Goal: Transaction & Acquisition: Purchase product/service

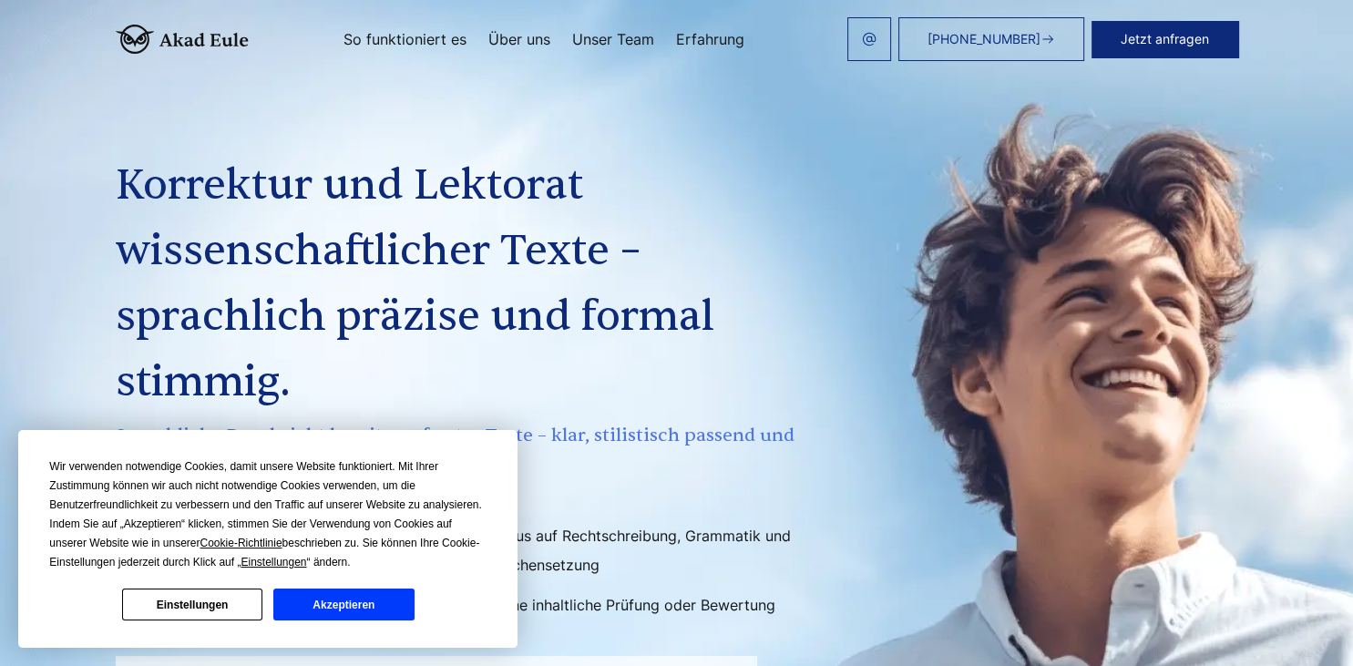
click at [241, 602] on button "Einstellungen" at bounding box center [192, 605] width 140 height 32
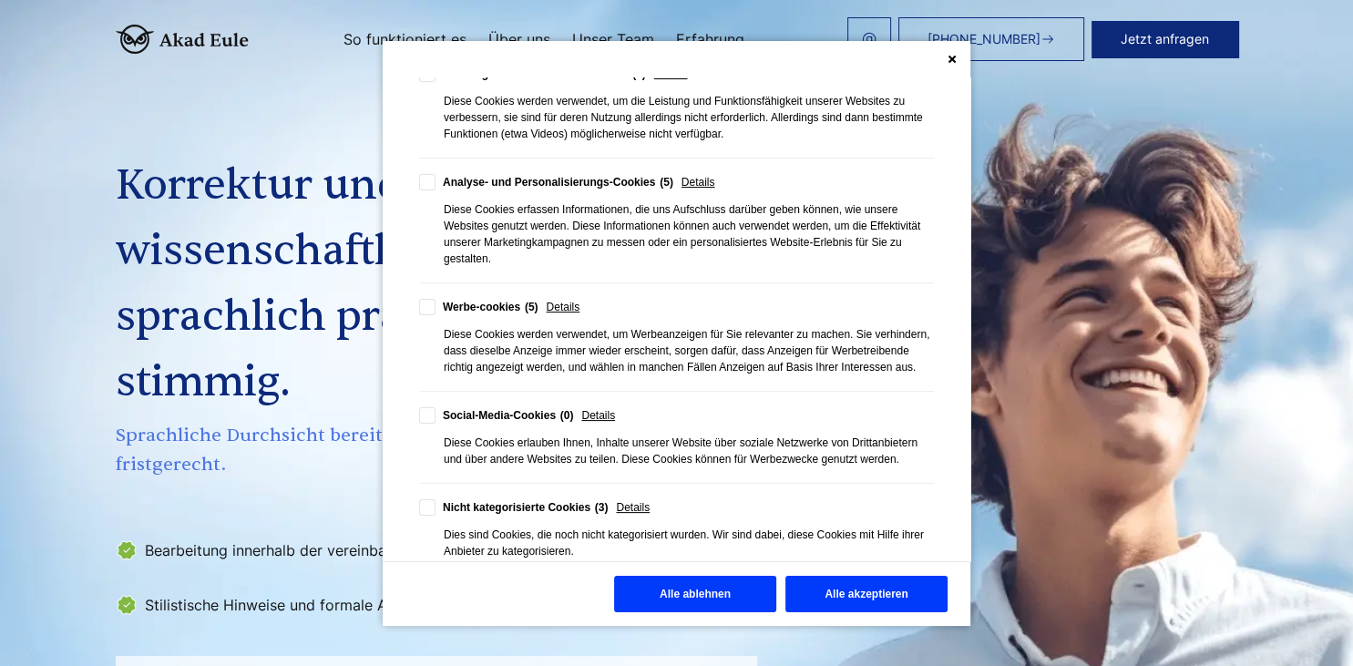
scroll to position [334, 0]
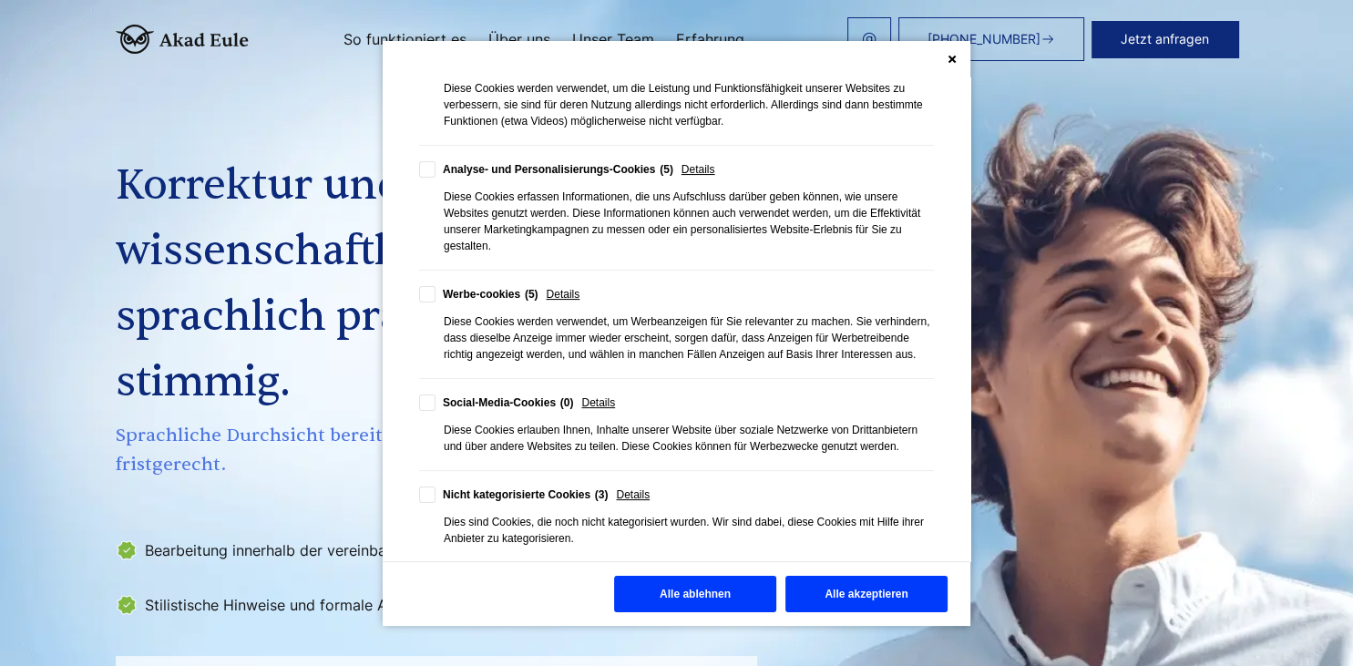
click at [724, 603] on button "Alle ablehnen" at bounding box center [695, 594] width 162 height 36
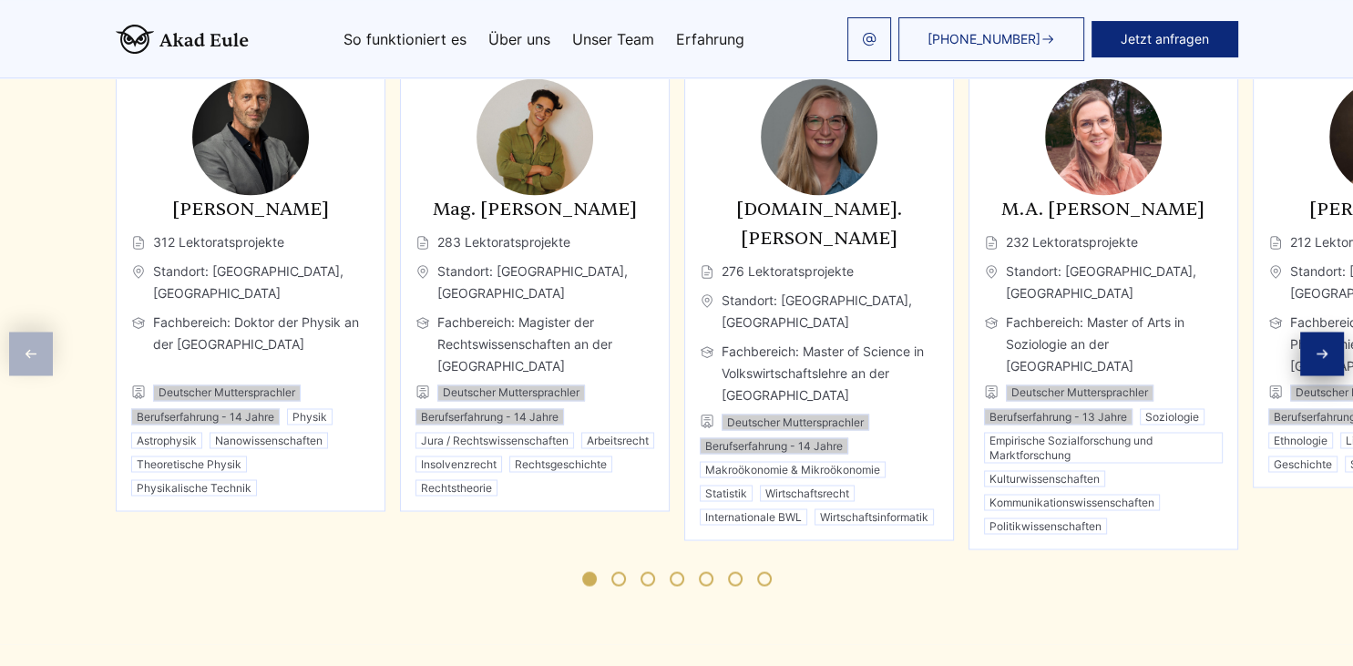
scroll to position [2953, 0]
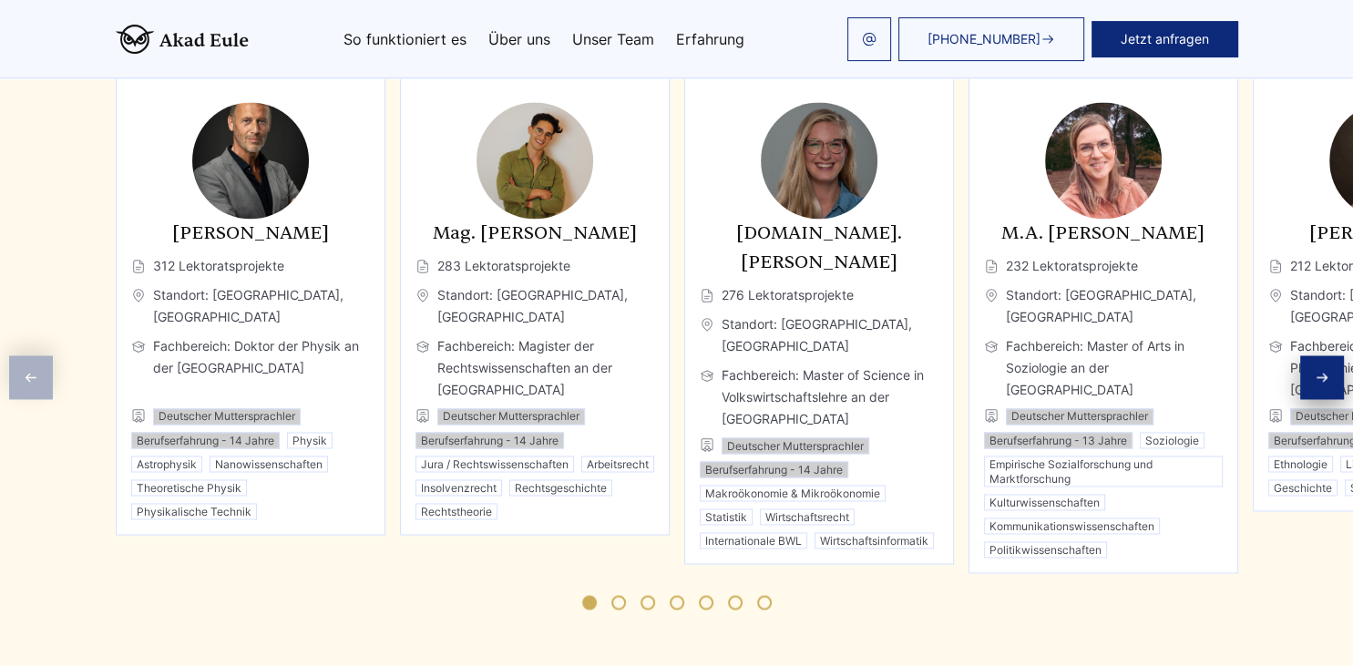
click at [535, 42] on link "Über uns" at bounding box center [519, 39] width 62 height 15
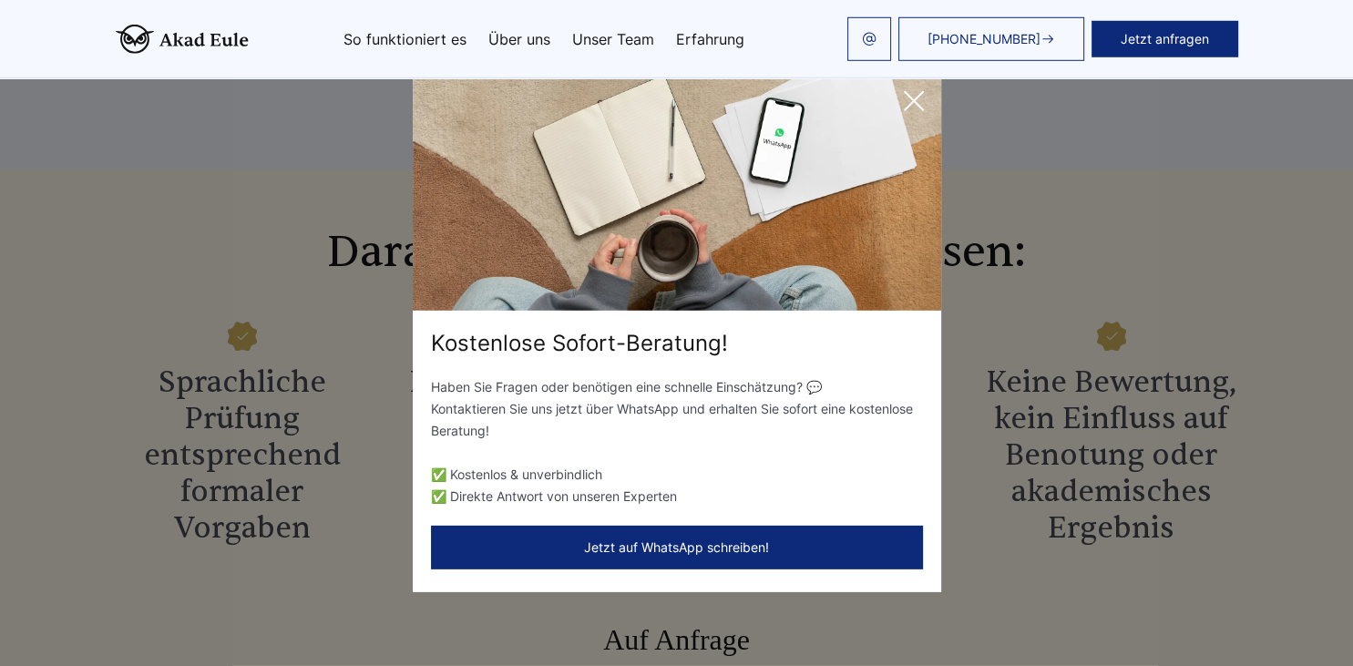
scroll to position [1737, 0]
click at [919, 99] on icon at bounding box center [914, 101] width 36 height 36
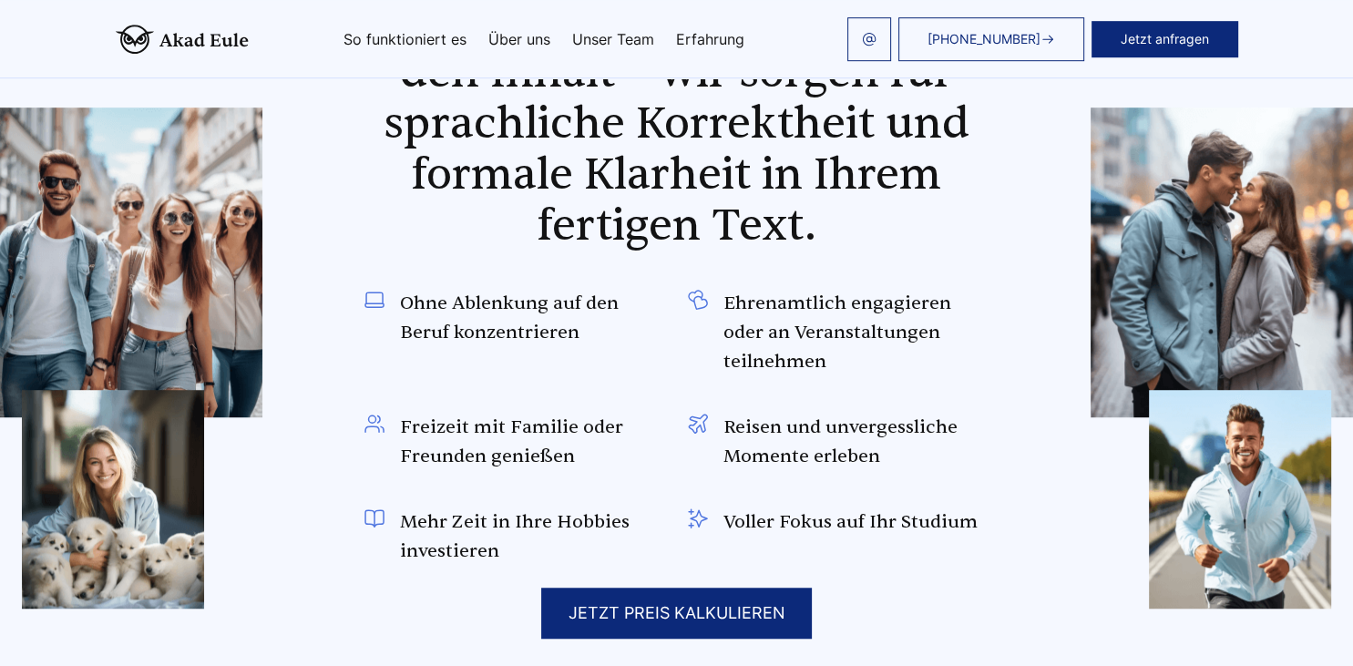
scroll to position [1193, 0]
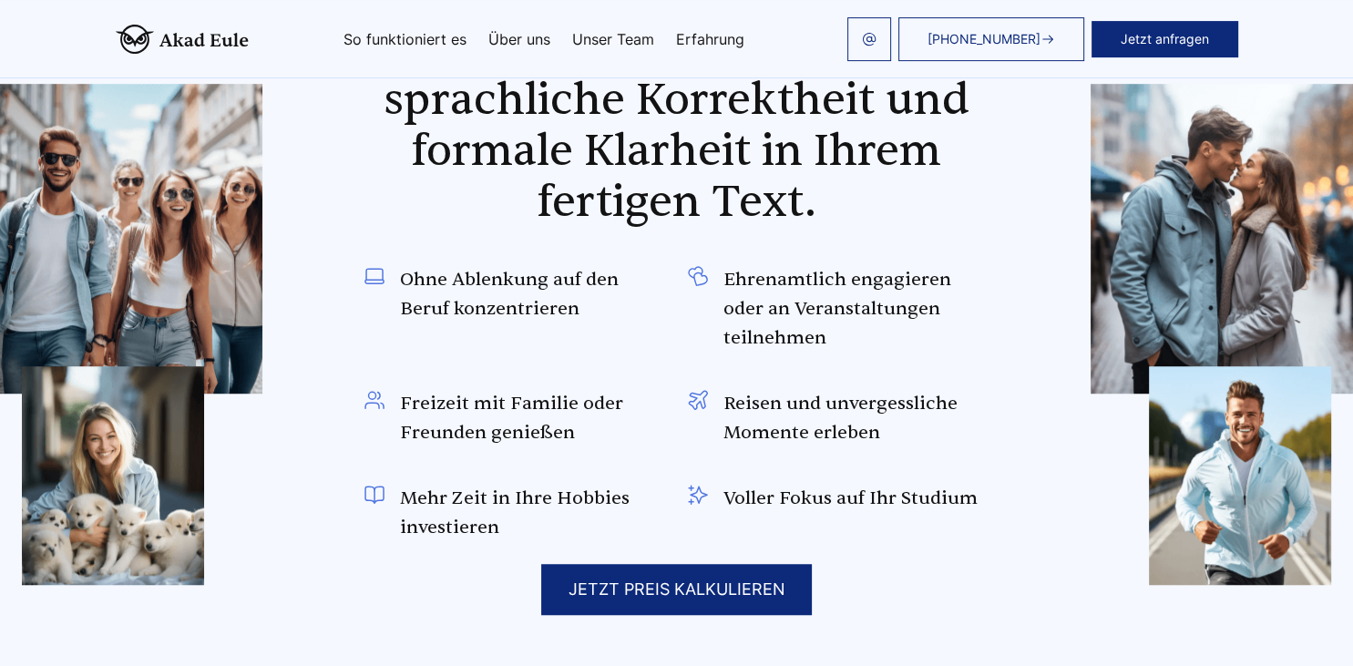
click at [686, 595] on div "JETZT PREIS KALKULIEREN" at bounding box center [676, 589] width 271 height 51
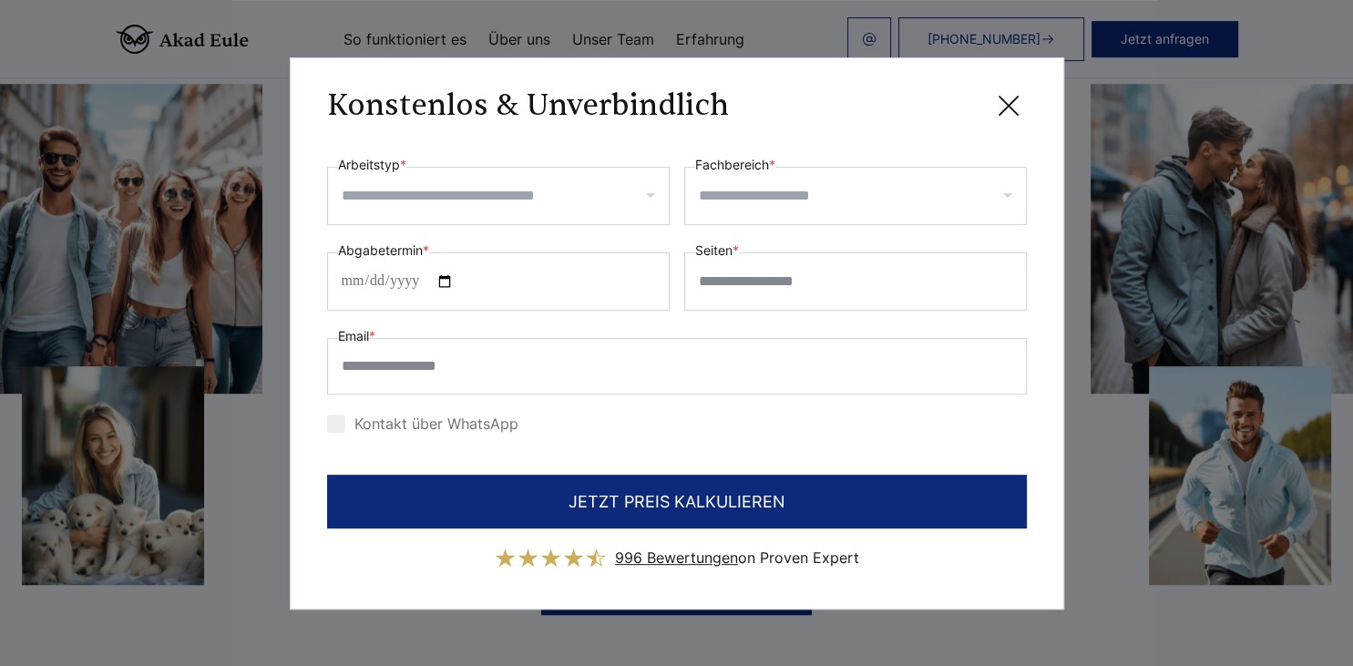
click at [654, 198] on input "Arbeitstyp *" at bounding box center [505, 195] width 327 height 29
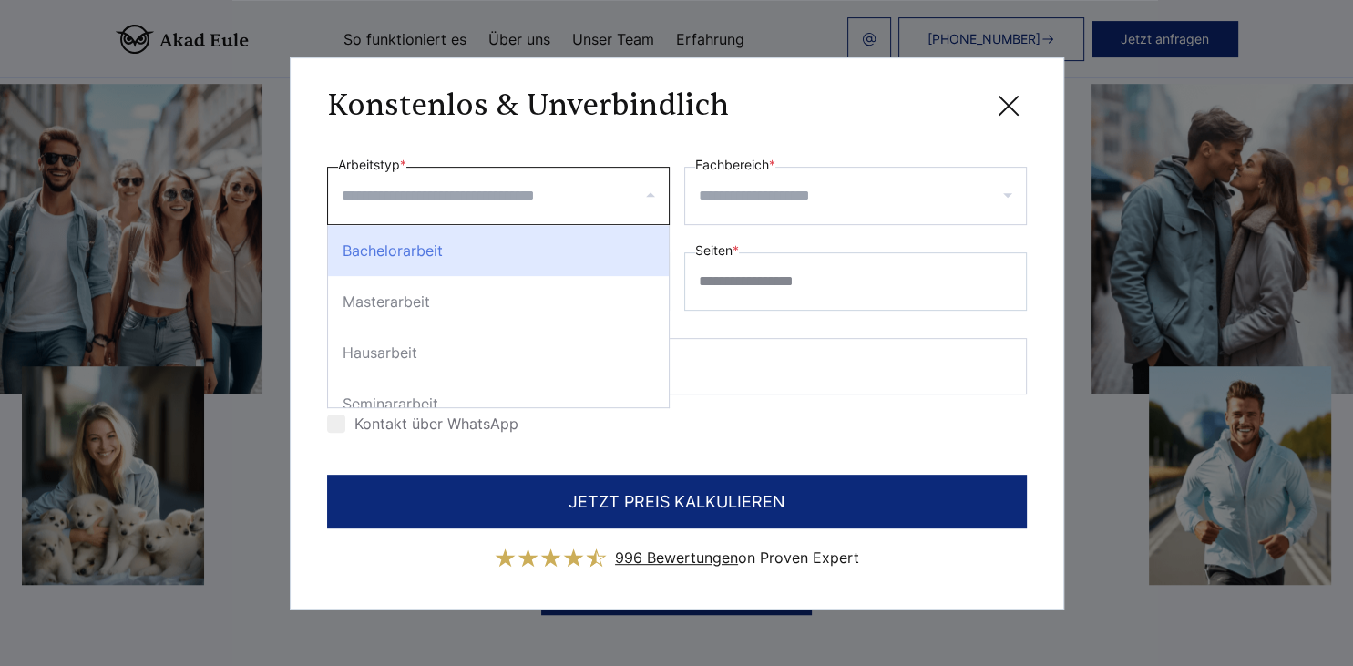
click at [621, 254] on div "Bachelorarbeit" at bounding box center [498, 250] width 341 height 51
select select "**"
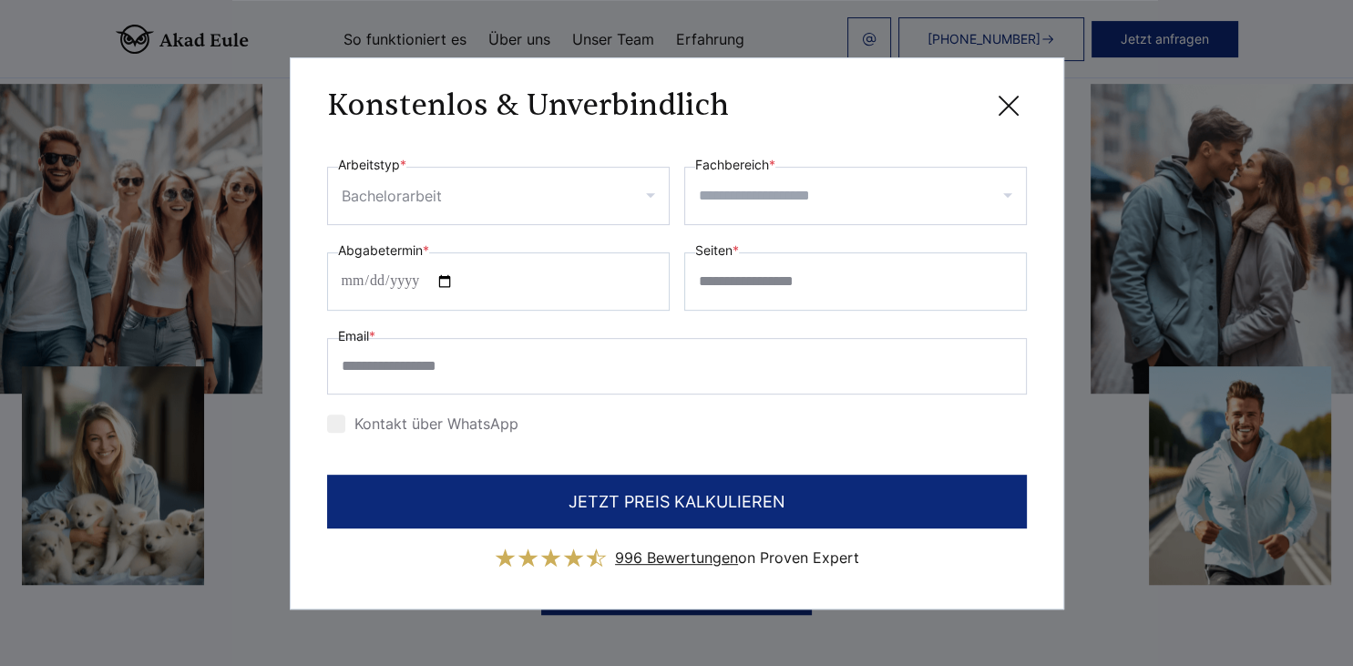
click at [1006, 194] on div at bounding box center [855, 196] width 343 height 58
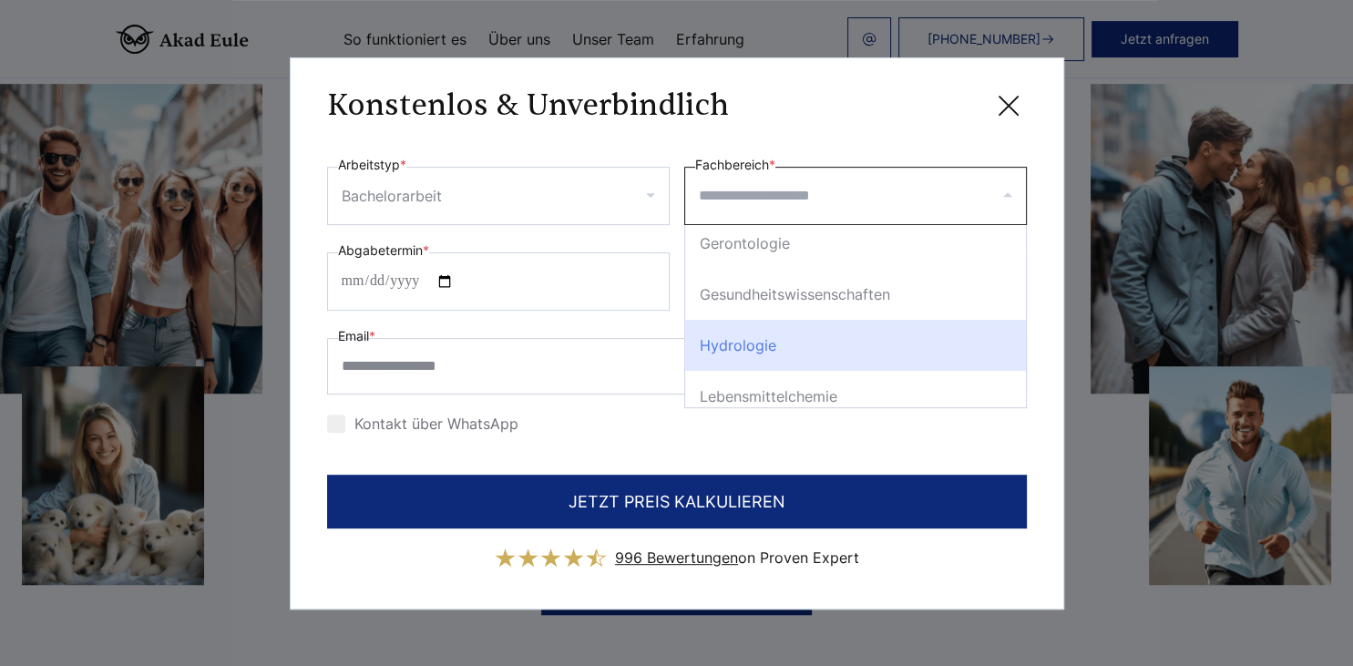
scroll to position [2099, 0]
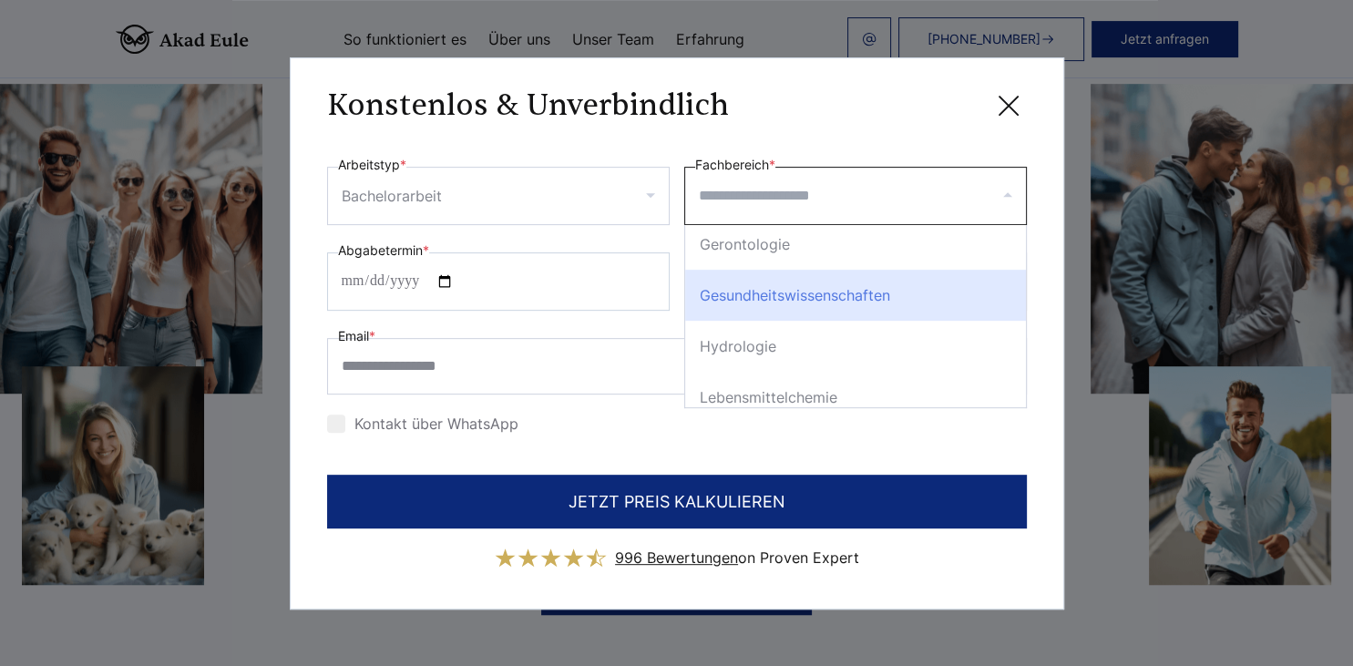
click at [903, 286] on div "Gesundheitswissenschaften" at bounding box center [855, 295] width 341 height 51
select select "**"
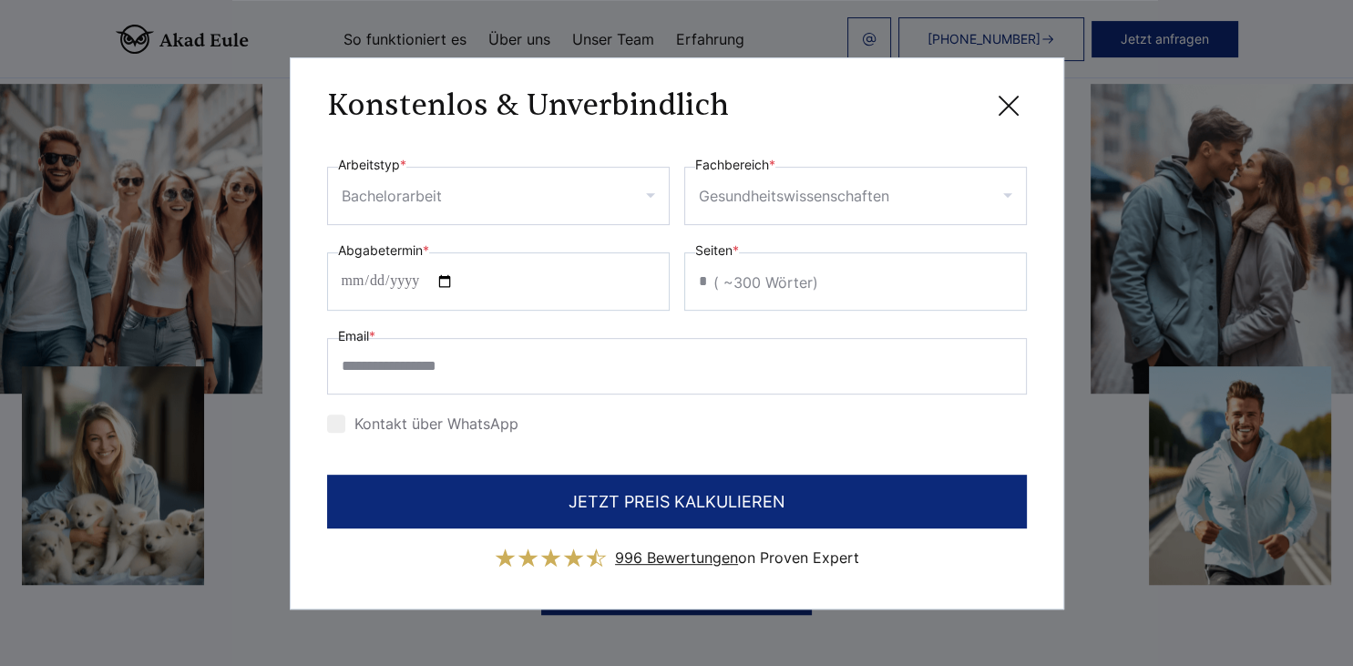
click at [1003, 276] on input "*" at bounding box center [855, 281] width 343 height 58
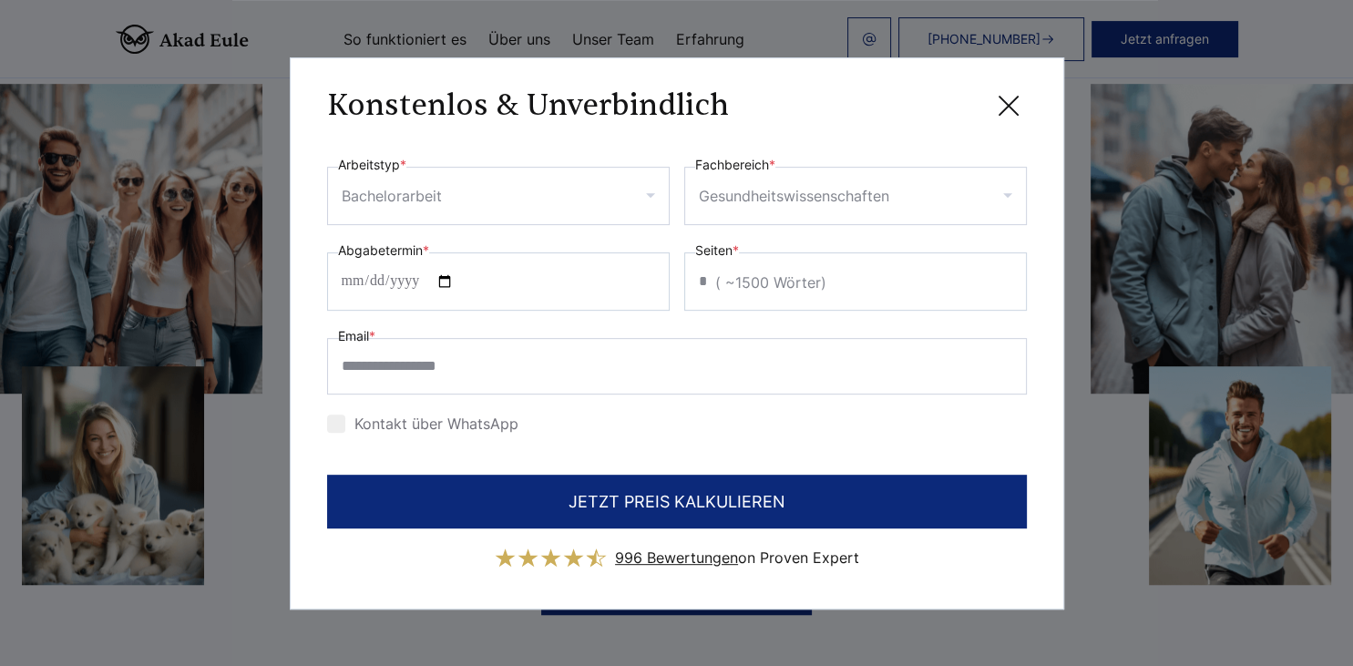
click at [1003, 276] on input "*" at bounding box center [855, 281] width 343 height 58
click at [1003, 276] on input "**" at bounding box center [855, 281] width 343 height 58
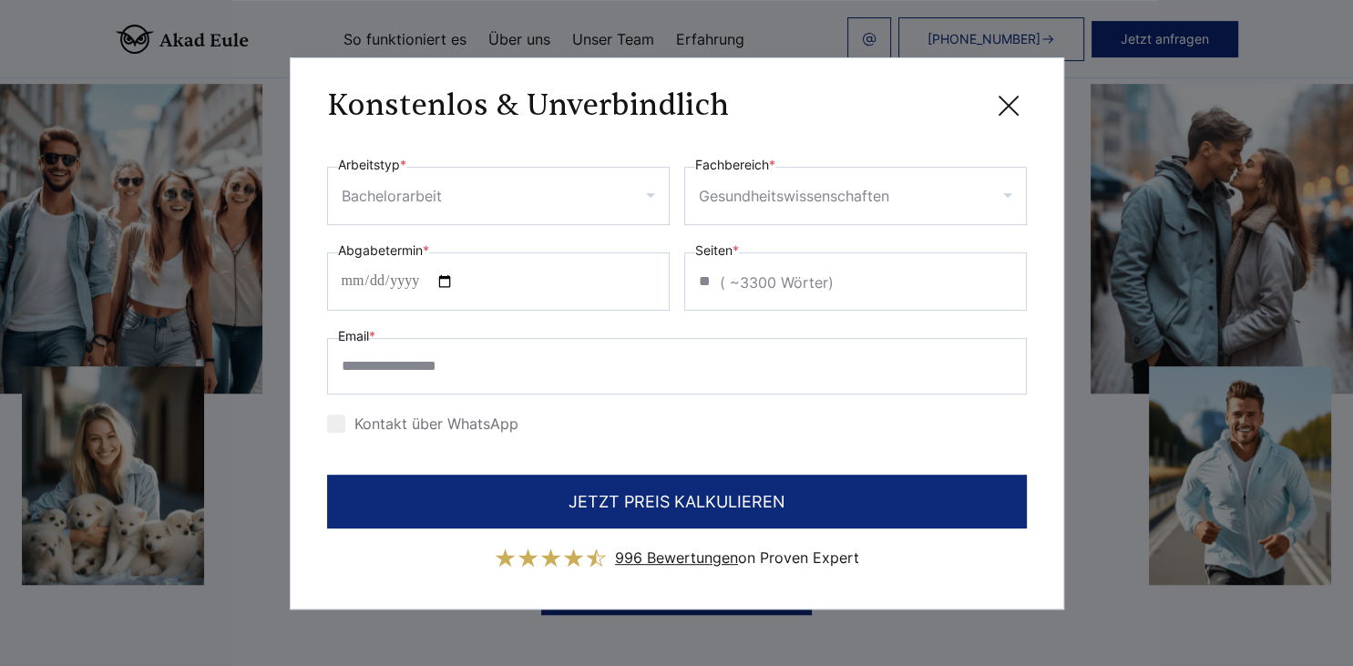
click at [1003, 276] on input "**" at bounding box center [855, 281] width 343 height 58
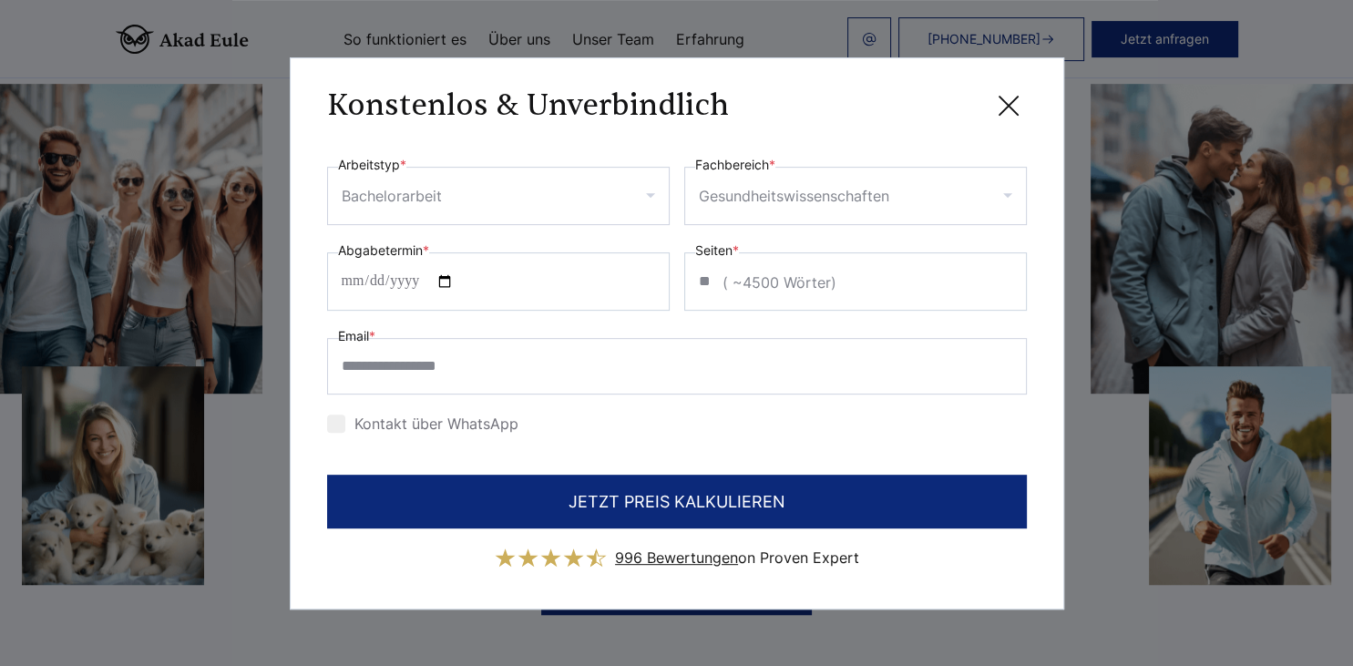
click at [1003, 276] on input "**" at bounding box center [855, 281] width 343 height 58
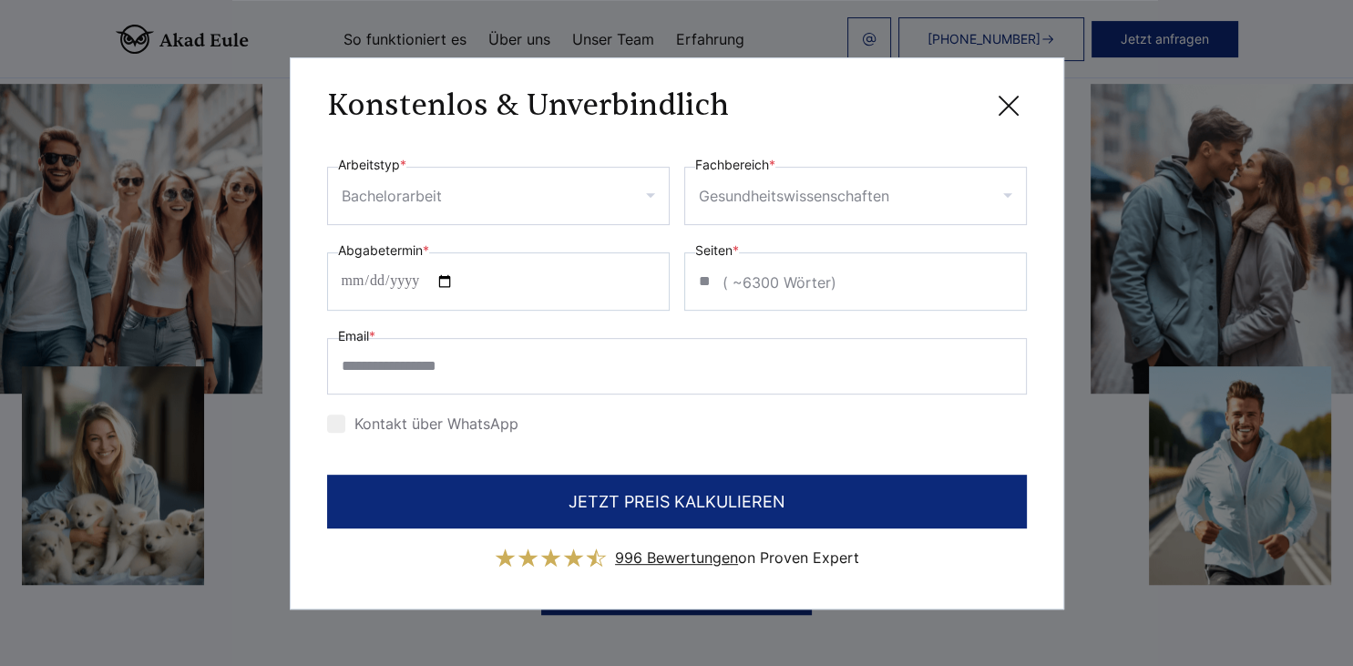
click at [1003, 276] on input "**" at bounding box center [855, 281] width 343 height 58
type input "**"
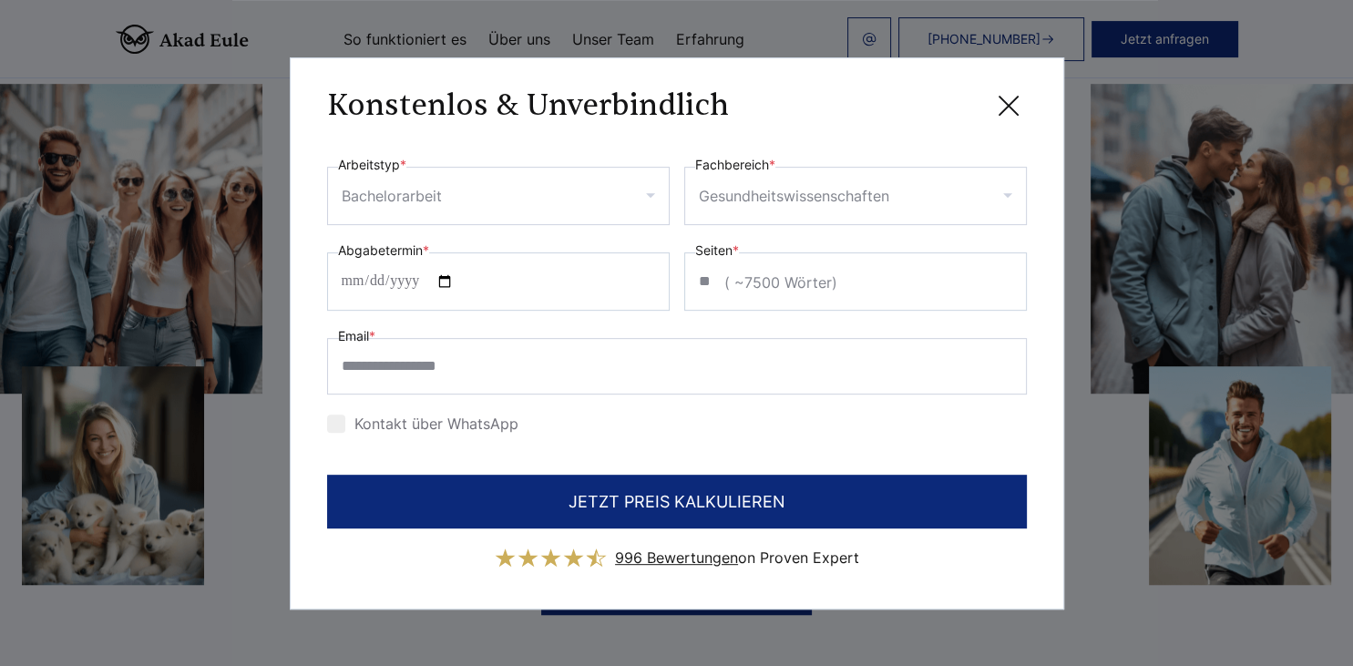
click at [1003, 276] on input "**" at bounding box center [855, 281] width 343 height 58
click at [576, 301] on input "Abgabetermin *" at bounding box center [498, 281] width 343 height 58
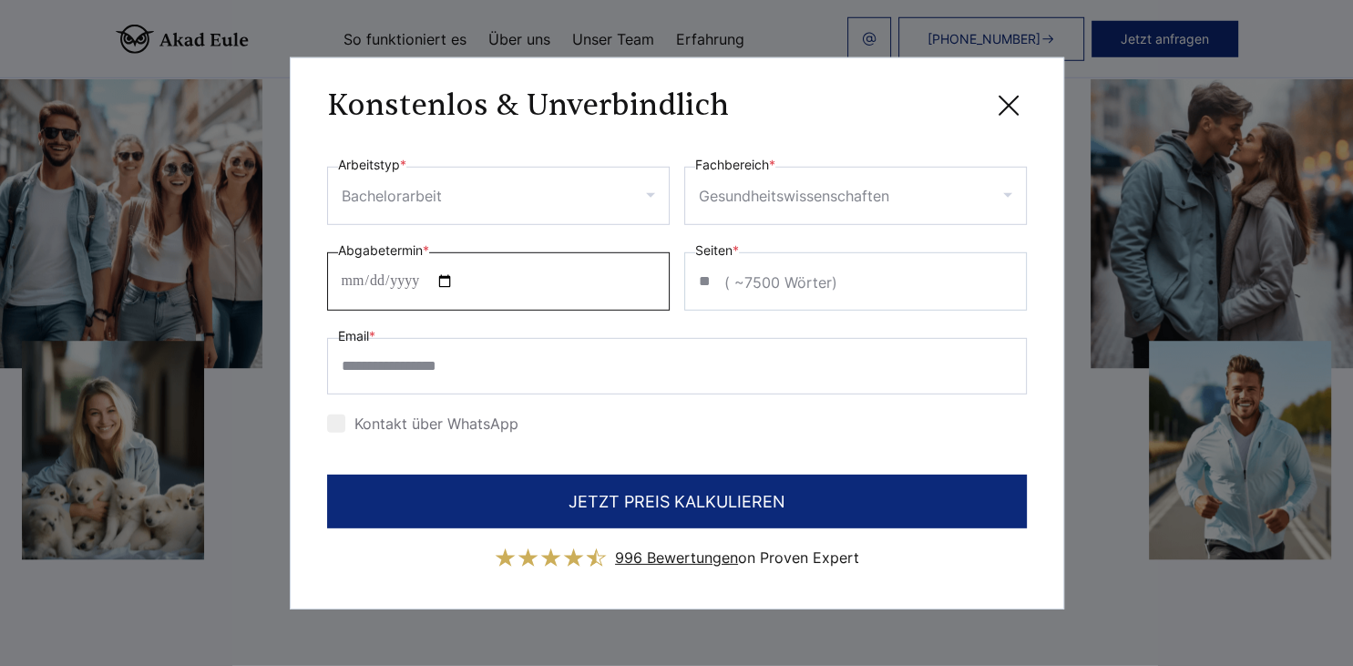
scroll to position [1229, 0]
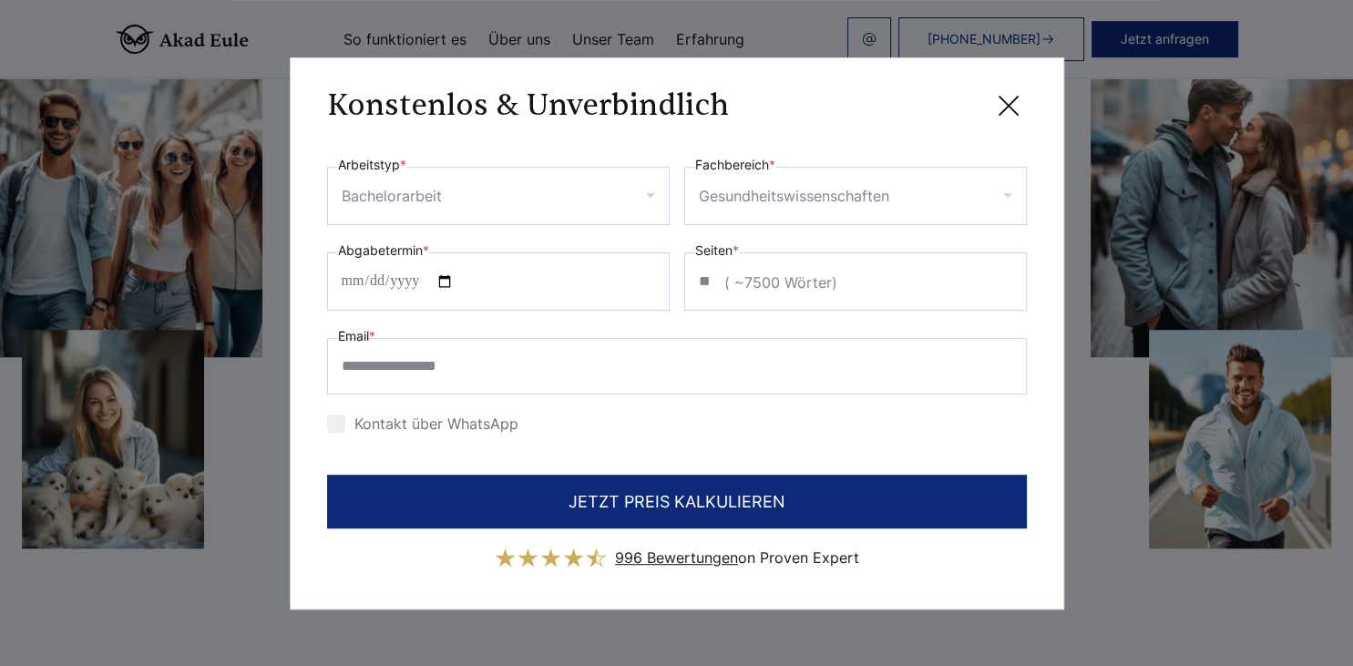
click at [1014, 116] on icon at bounding box center [1009, 105] width 36 height 36
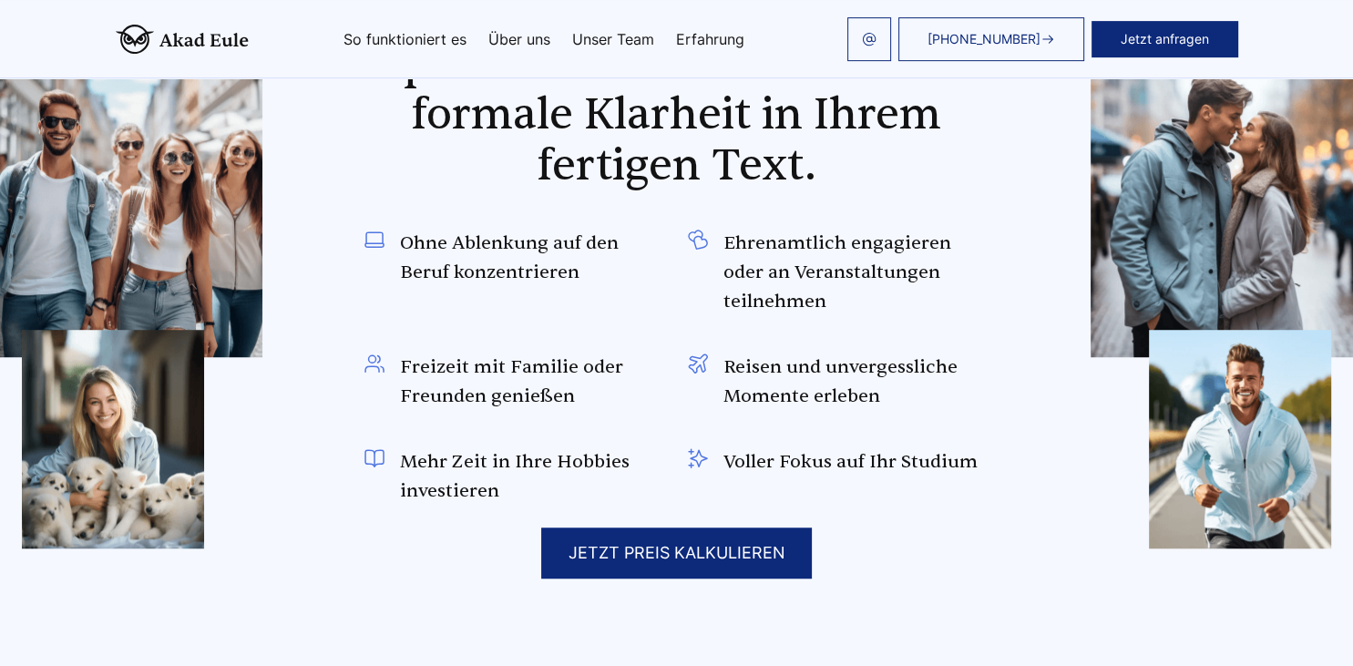
scroll to position [1230, 0]
click at [854, 363] on span "Reisen und unvergessliche Momente erleben" at bounding box center [857, 381] width 266 height 58
click at [625, 42] on link "Unser Team" at bounding box center [613, 39] width 82 height 15
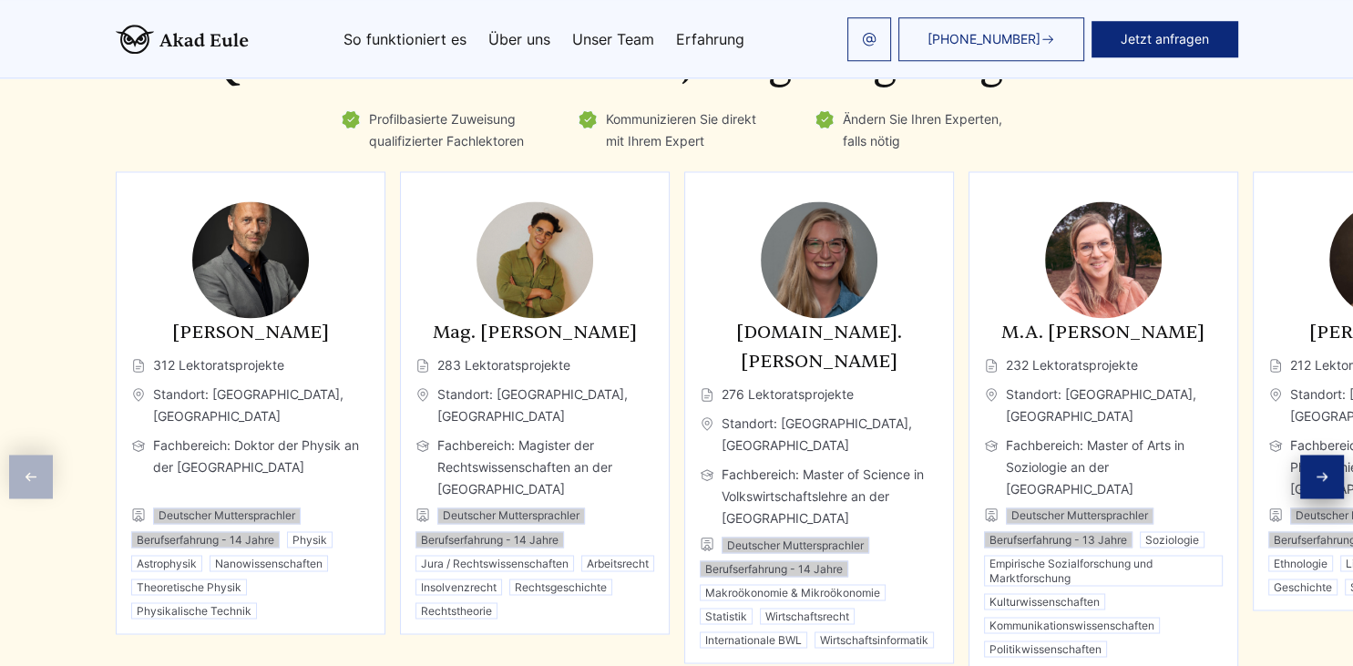
scroll to position [2857, 0]
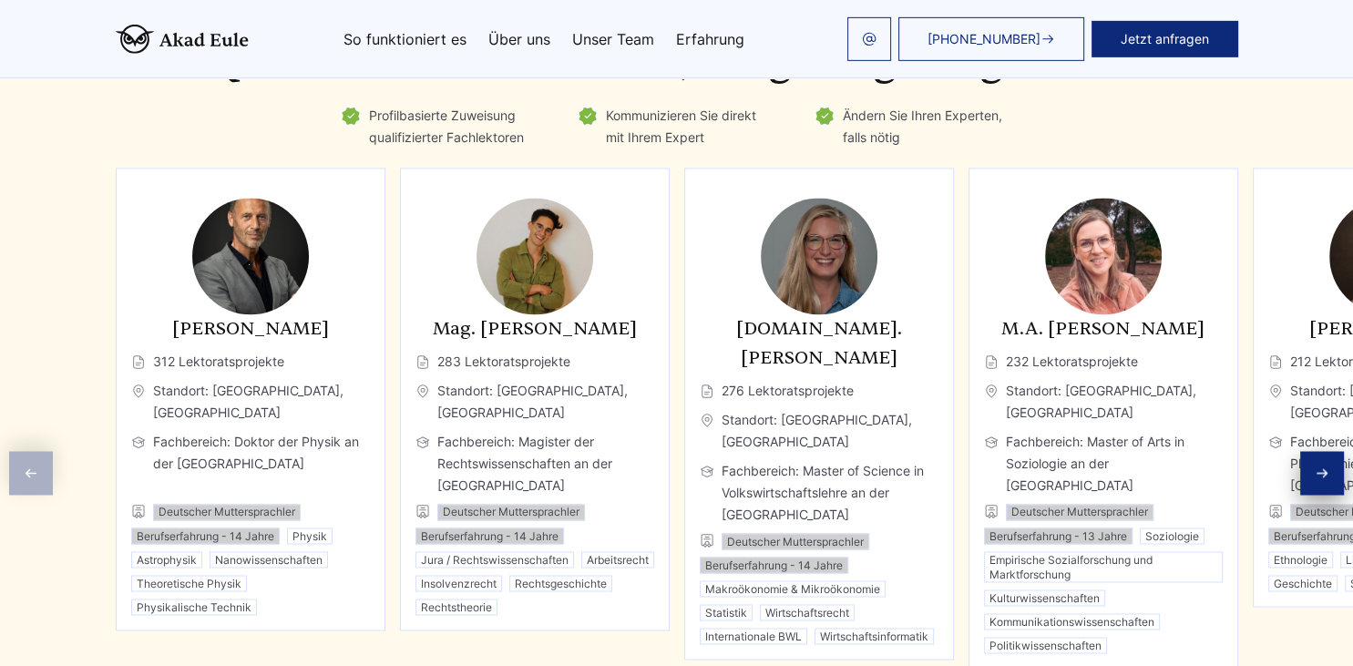
click at [1314, 457] on div "Next slide" at bounding box center [1322, 474] width 44 height 44
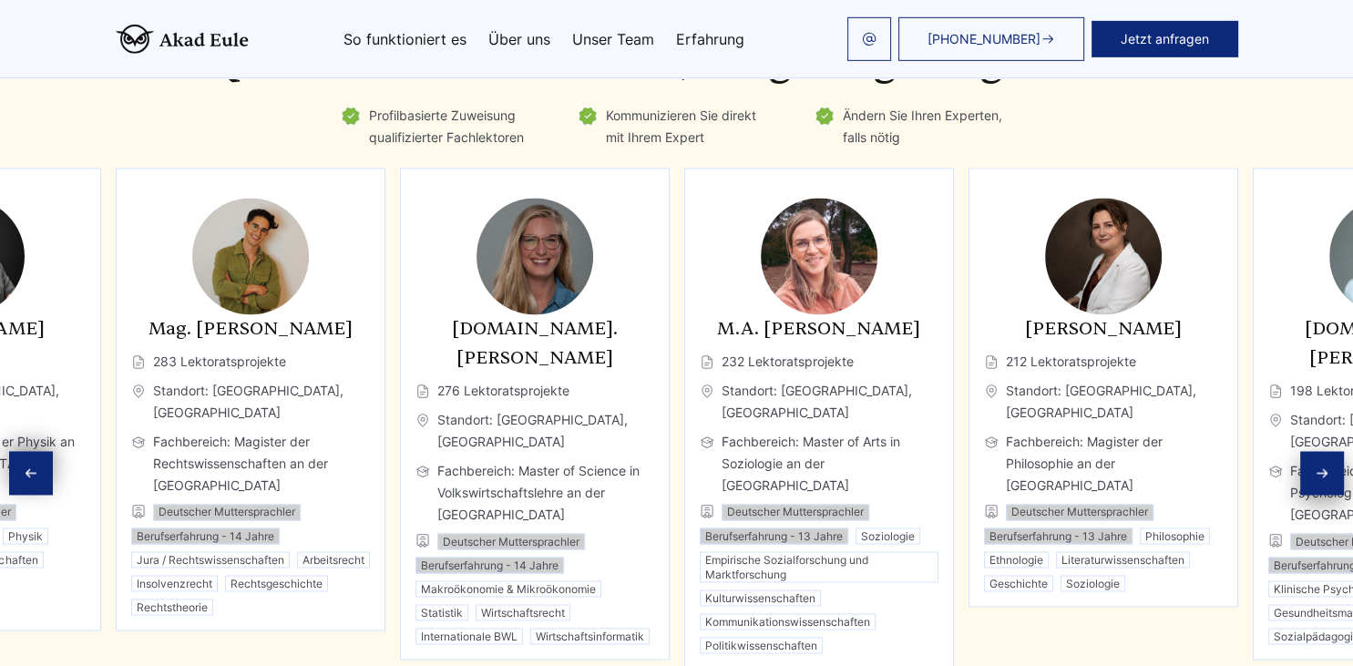
click at [1314, 457] on div "Next slide" at bounding box center [1322, 474] width 44 height 44
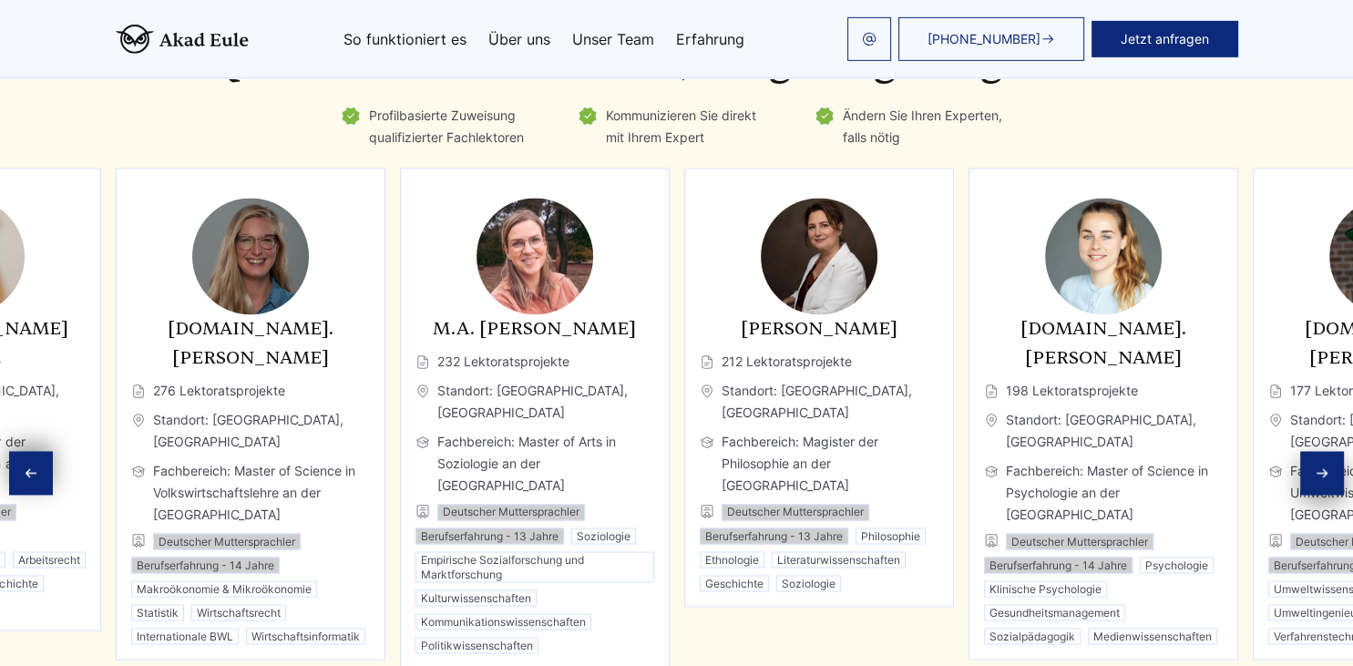
click at [1314, 457] on div "Next slide" at bounding box center [1322, 474] width 44 height 44
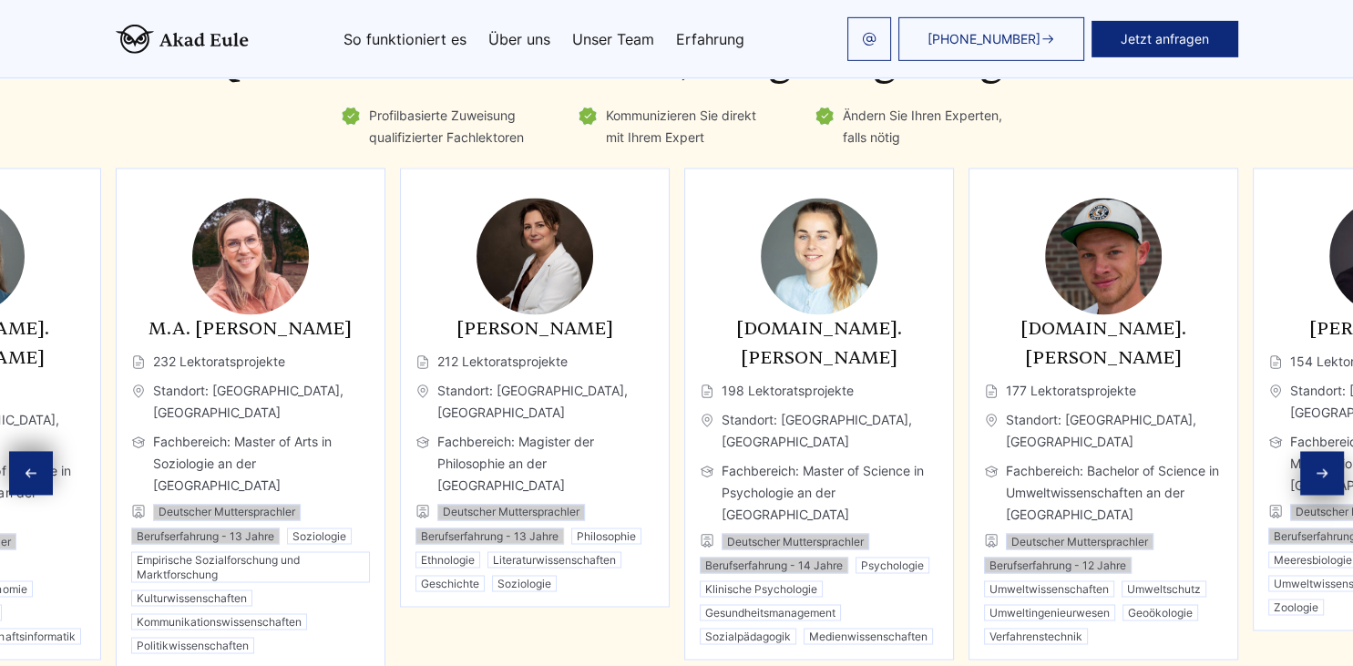
click at [1315, 467] on icon "Next slide" at bounding box center [1322, 474] width 15 height 15
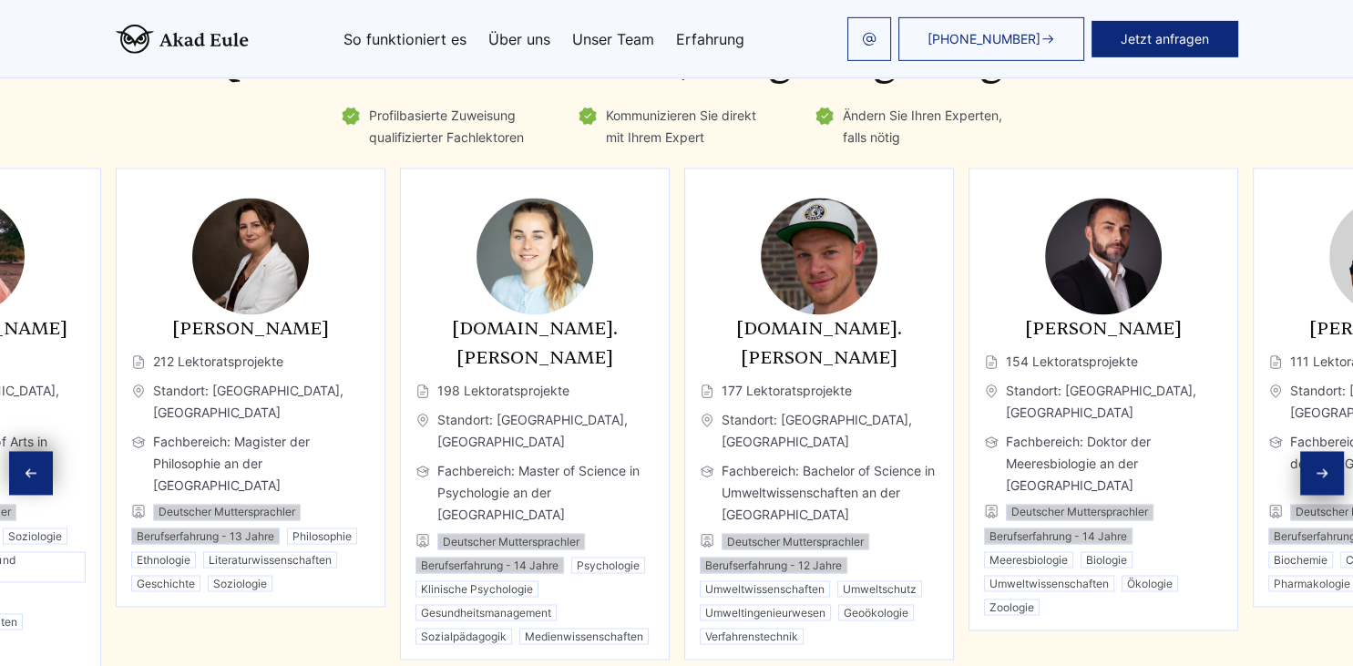
click at [1315, 467] on icon "Next slide" at bounding box center [1322, 474] width 15 height 15
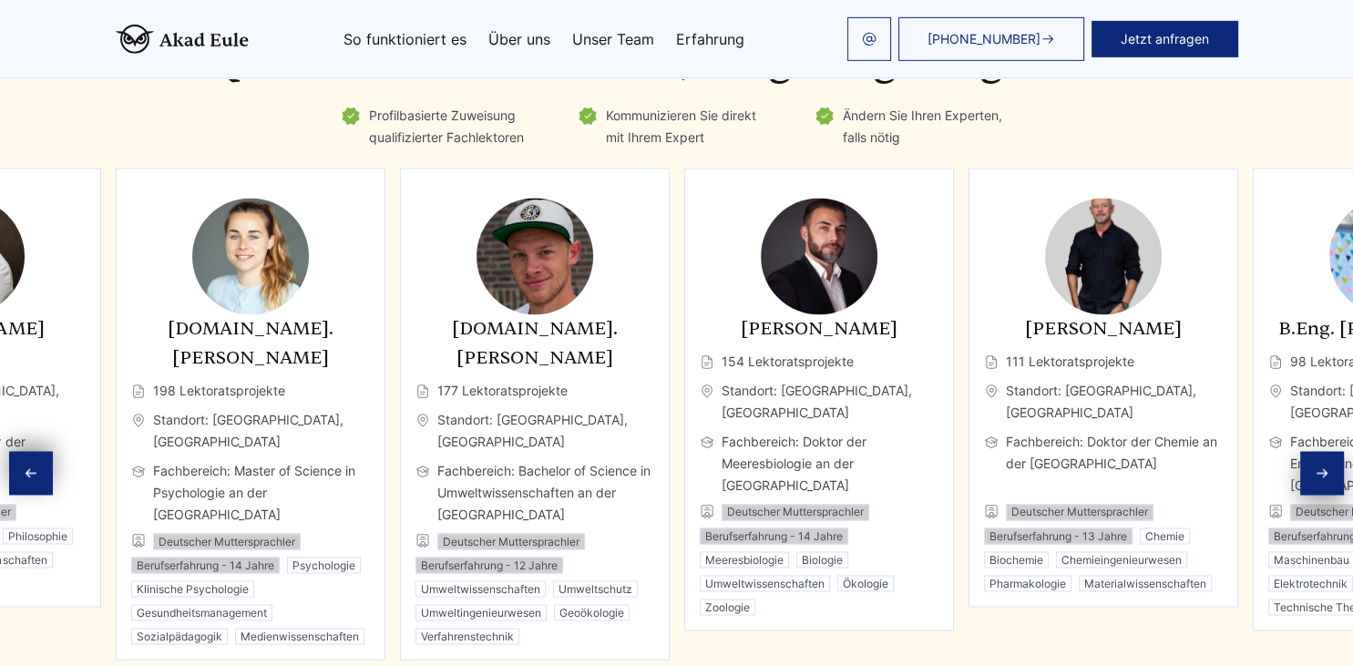
click at [1315, 467] on icon "Next slide" at bounding box center [1322, 474] width 15 height 15
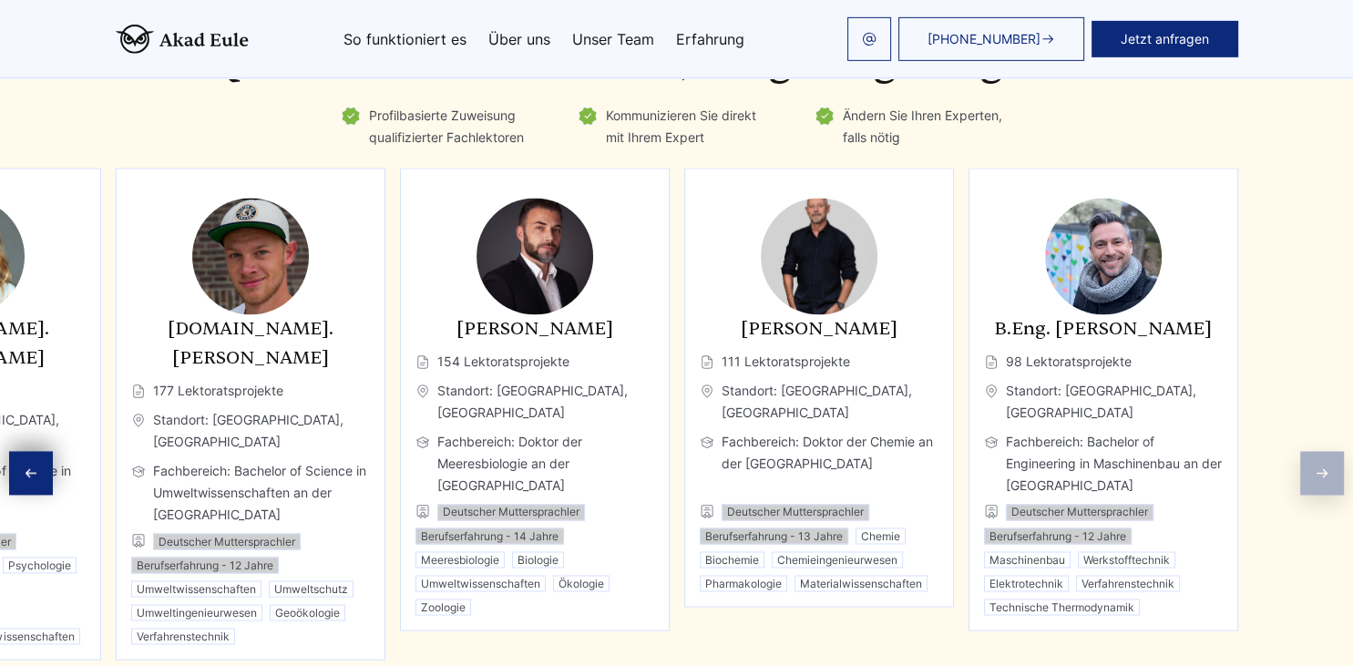
click at [1315, 464] on div "Experten Qualifizierte Fachleute, sorgfältig ausgewählt Profilbasierte Zuweisun…" at bounding box center [676, 369] width 1353 height 718
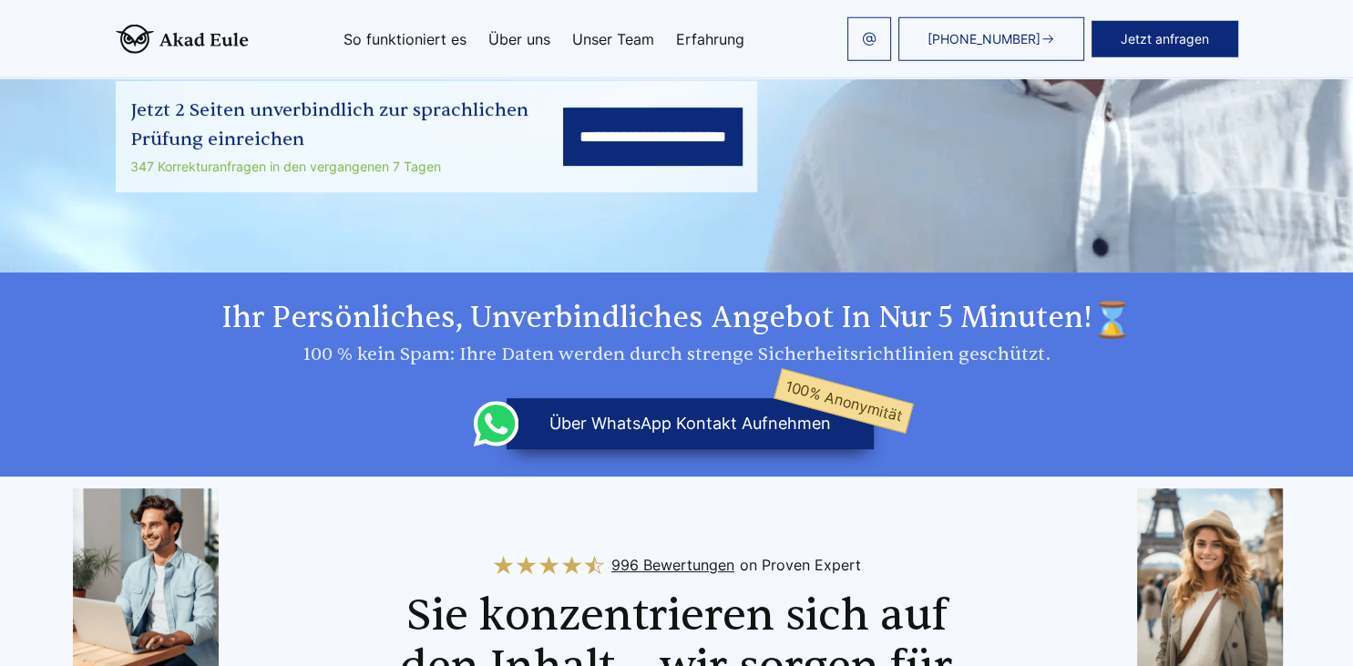
scroll to position [210, 0]
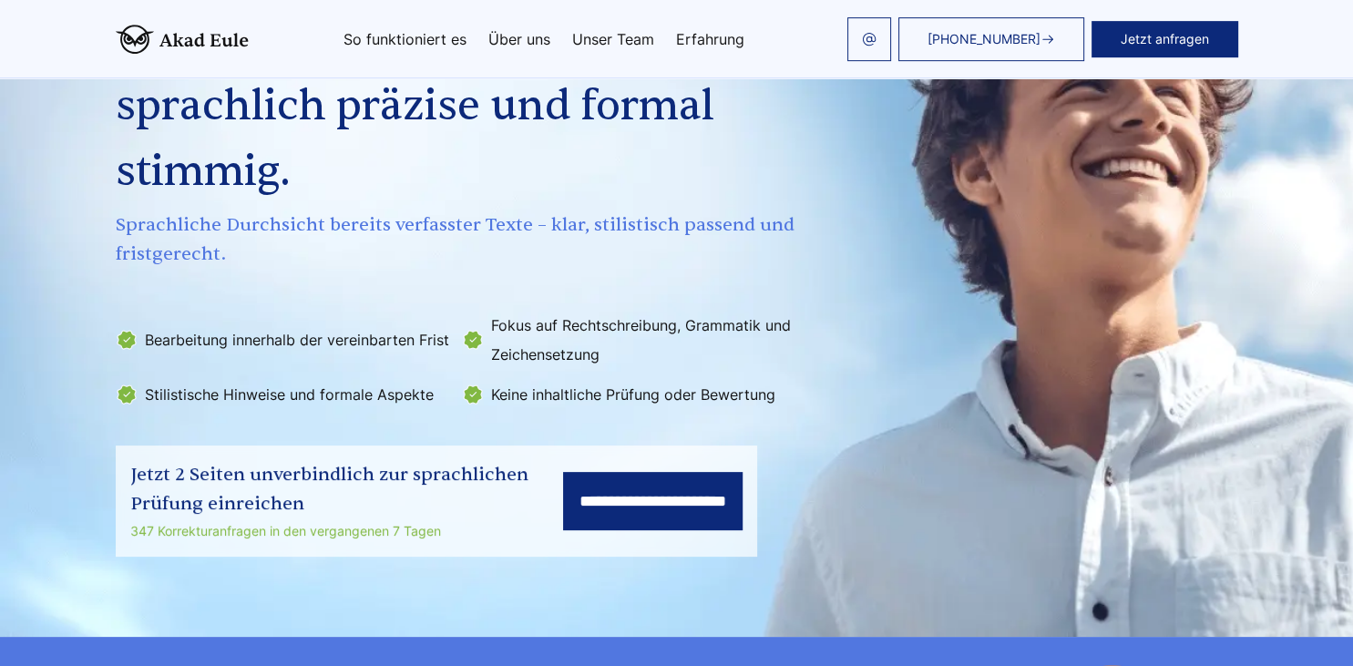
click at [698, 41] on link "Erfahrung" at bounding box center [710, 39] width 68 height 15
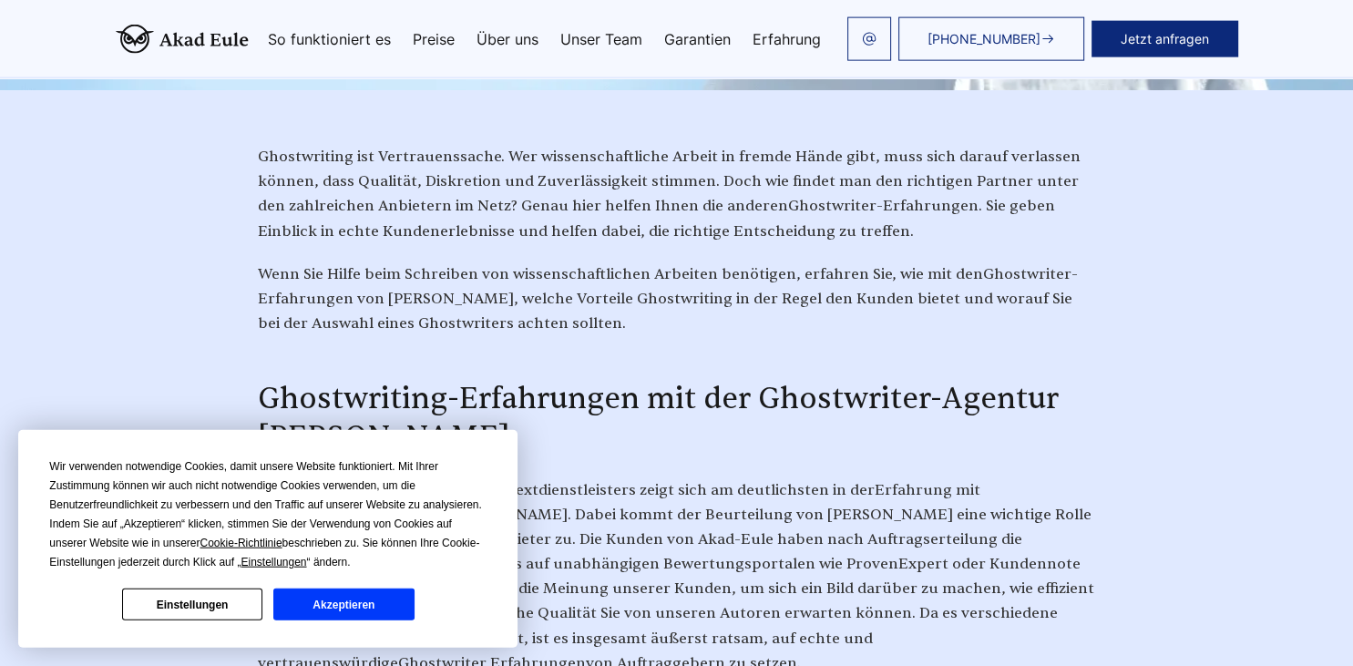
scroll to position [571, 0]
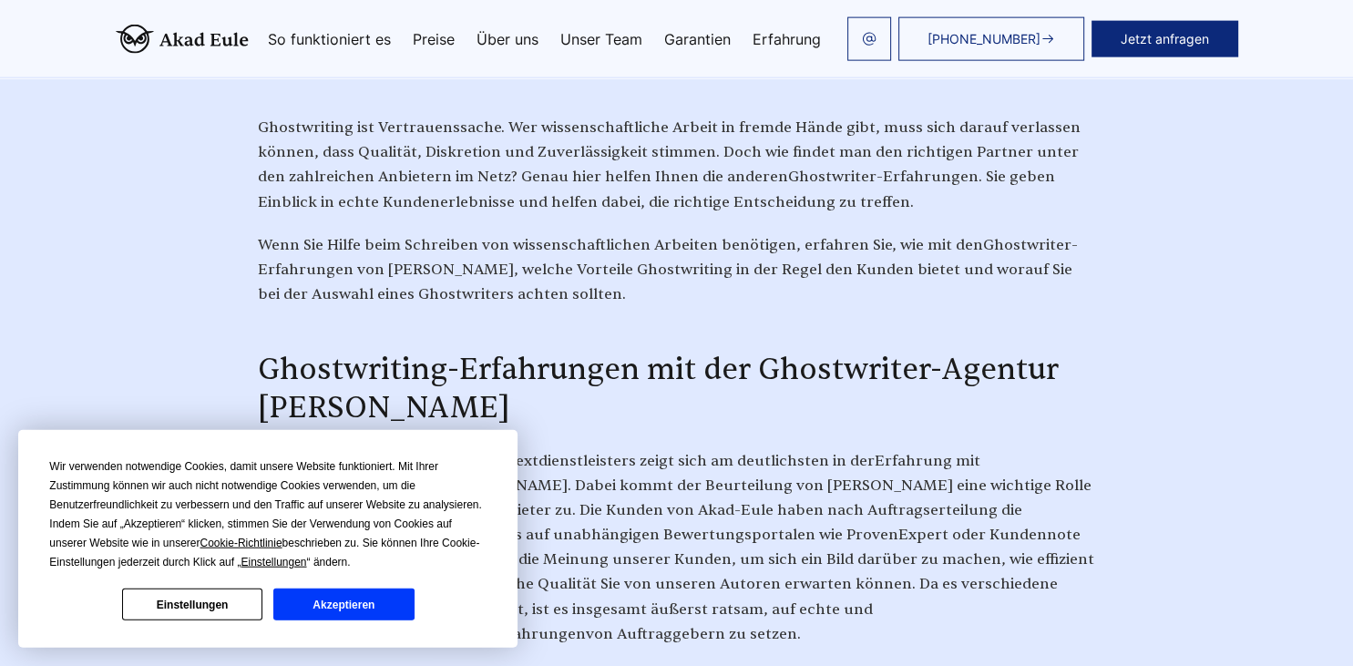
click at [241, 611] on button "Einstellungen" at bounding box center [192, 605] width 140 height 32
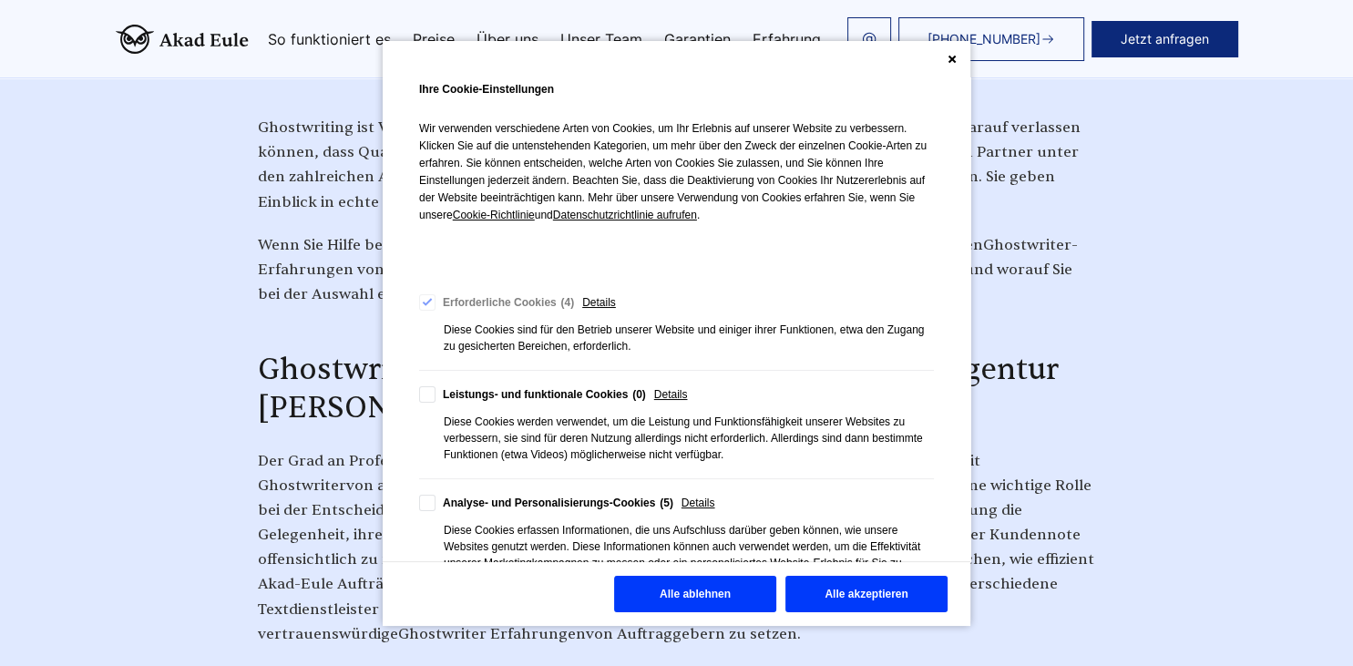
click at [727, 592] on button "Alle ablehnen" at bounding box center [695, 594] width 162 height 36
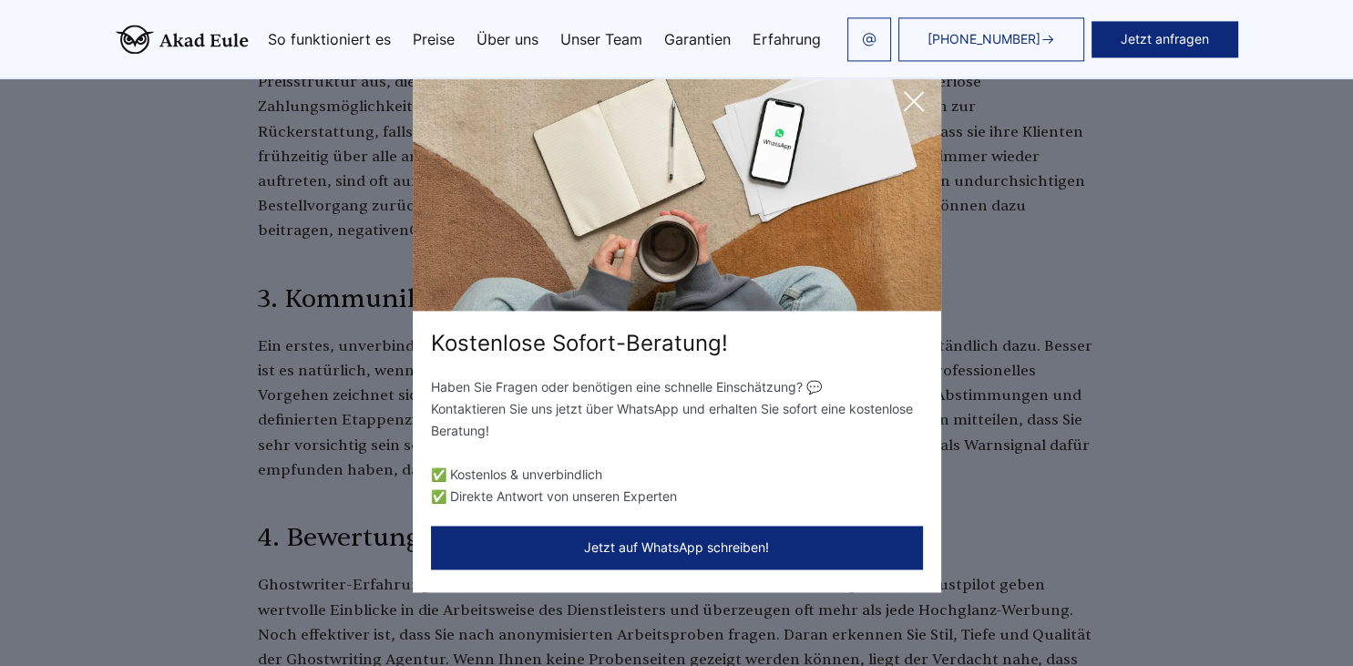
scroll to position [1786, 0]
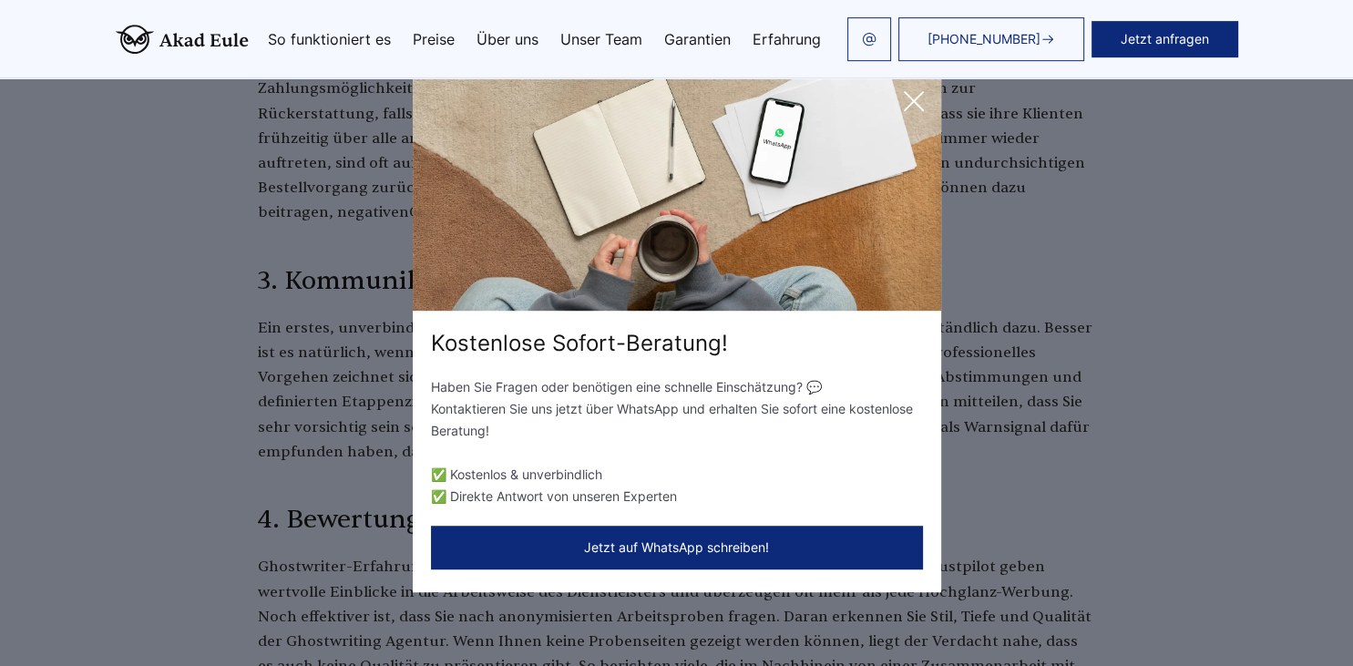
click at [907, 103] on icon at bounding box center [914, 101] width 36 height 36
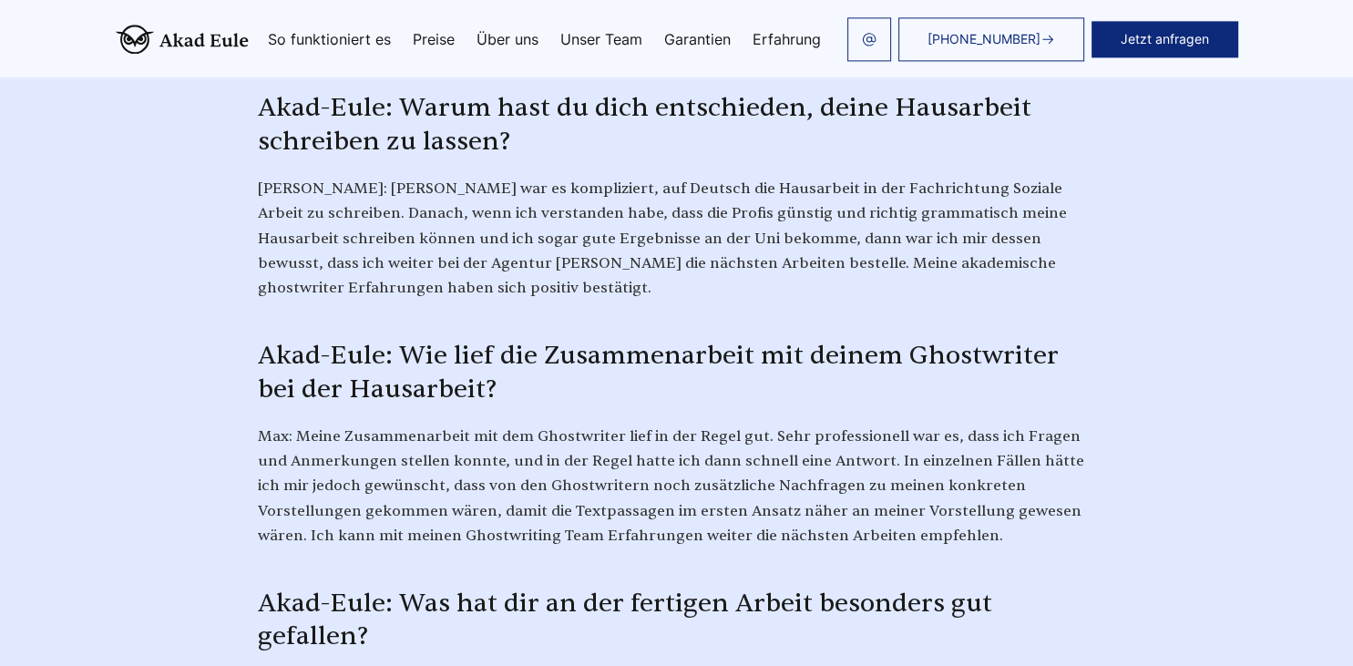
scroll to position [4885, 0]
